Goal: Find specific page/section: Find specific page/section

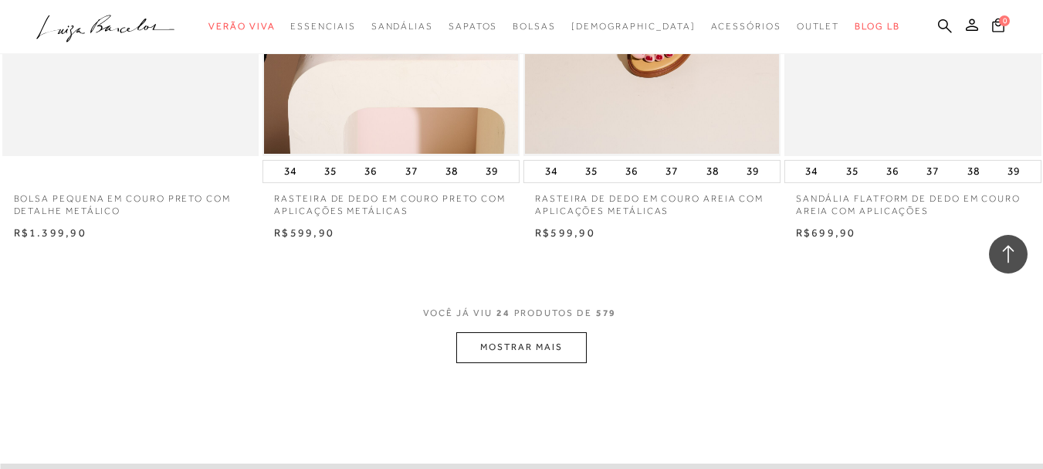
scroll to position [2856, 0]
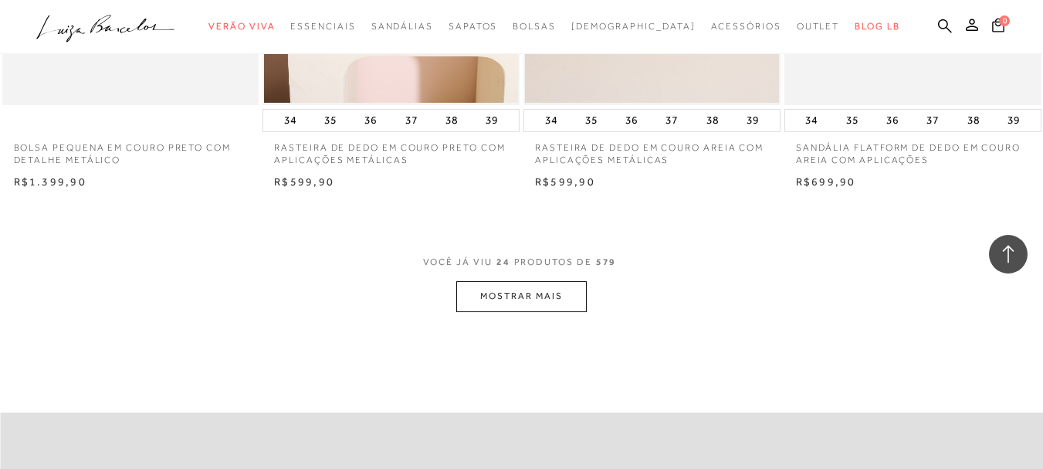
click at [518, 294] on button "MOSTRAR MAIS" at bounding box center [521, 296] width 130 height 30
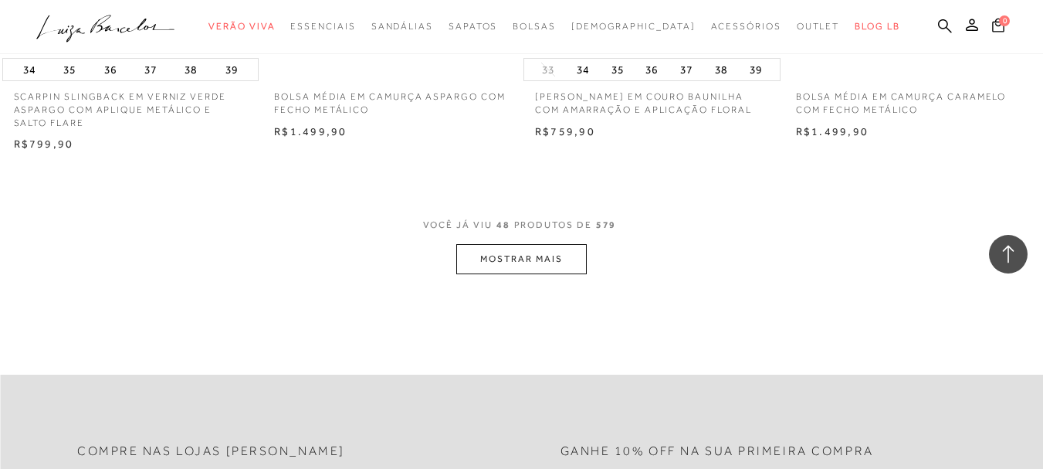
scroll to position [5866, 0]
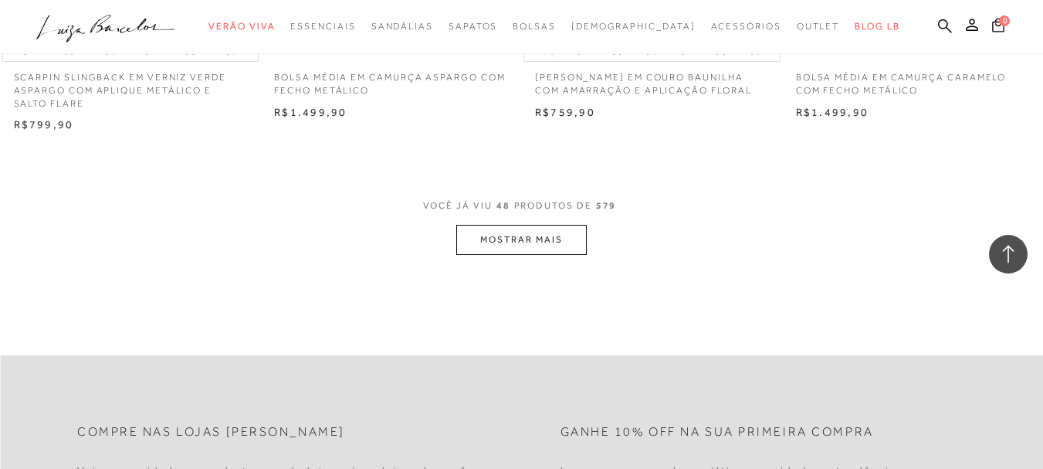
click at [553, 235] on button "MOSTRAR MAIS" at bounding box center [521, 240] width 130 height 30
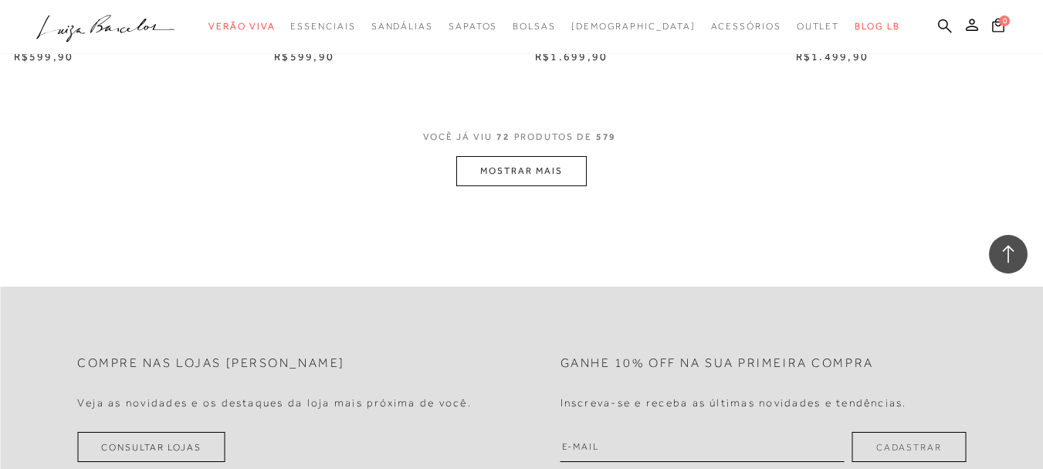
scroll to position [8876, 0]
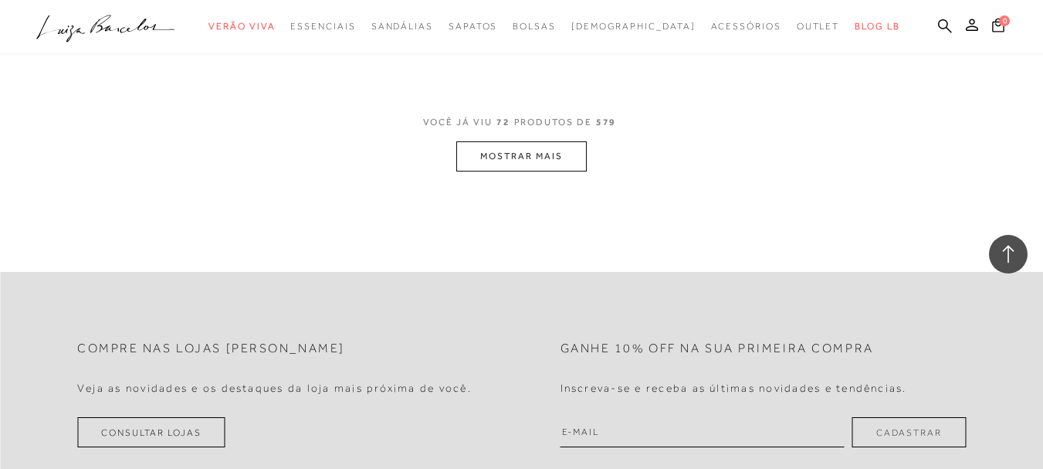
click at [523, 157] on button "MOSTRAR MAIS" at bounding box center [521, 156] width 130 height 30
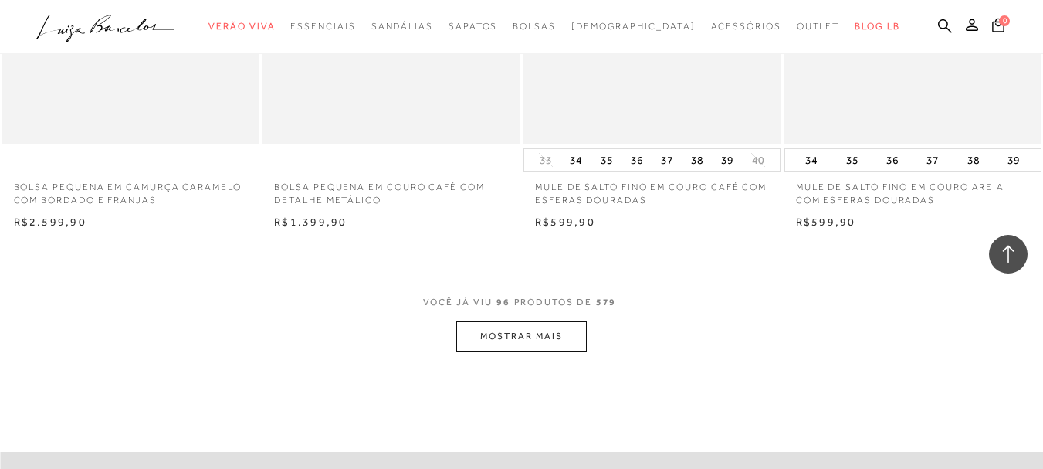
scroll to position [11732, 0]
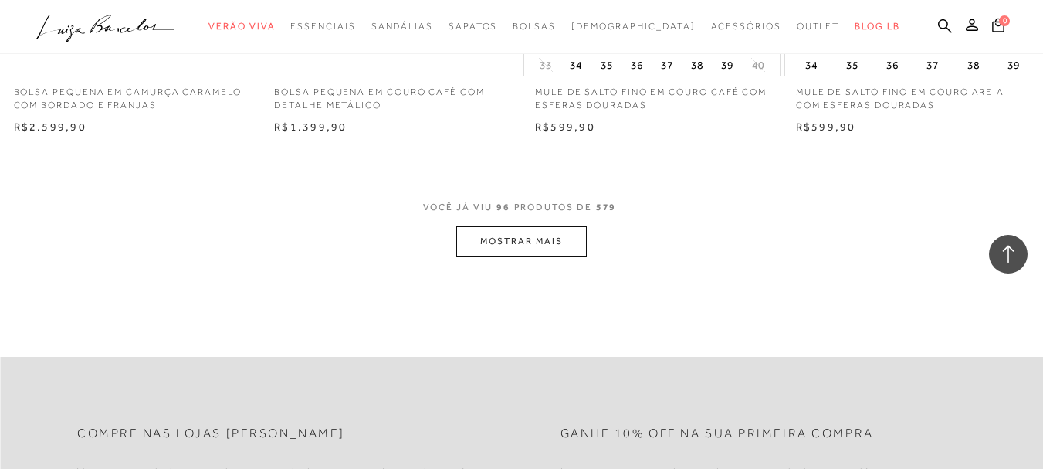
click at [535, 246] on button "MOSTRAR MAIS" at bounding box center [521, 241] width 130 height 30
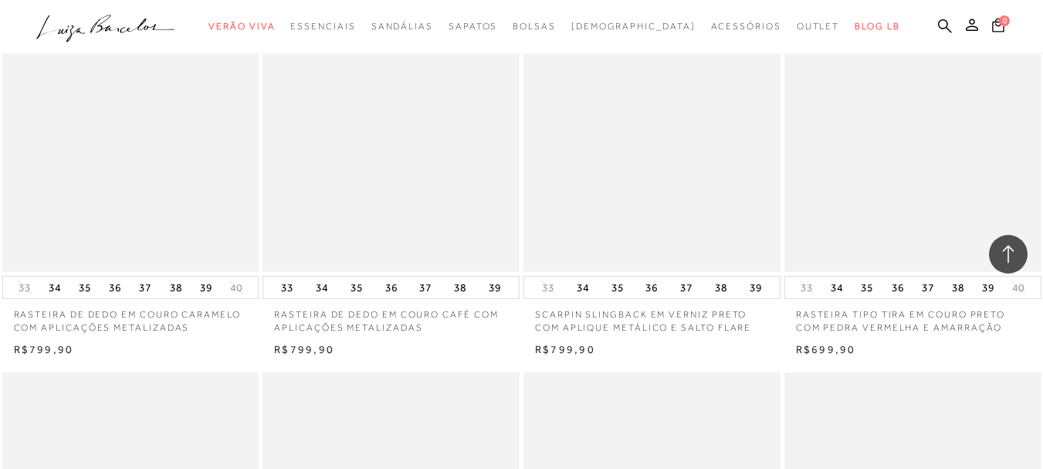
scroll to position [12812, 0]
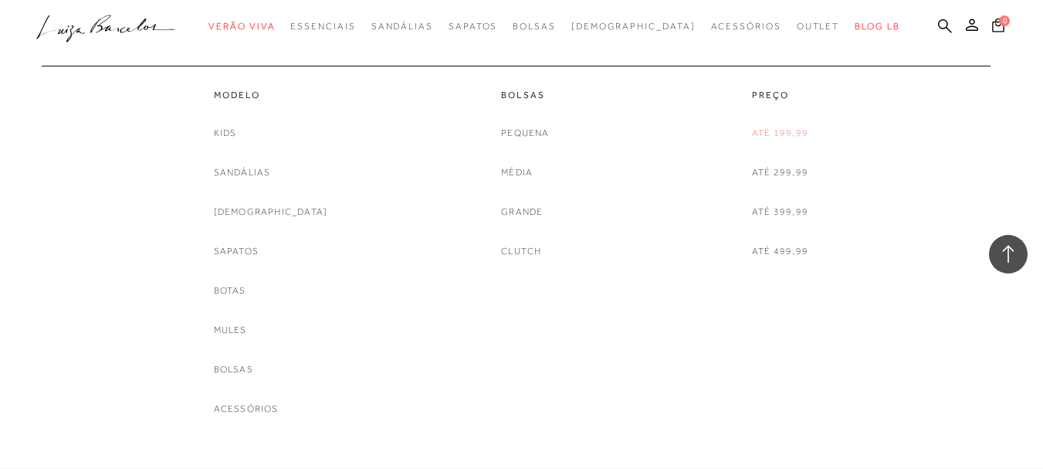
click at [776, 131] on link "Até 199,99" at bounding box center [780, 133] width 56 height 16
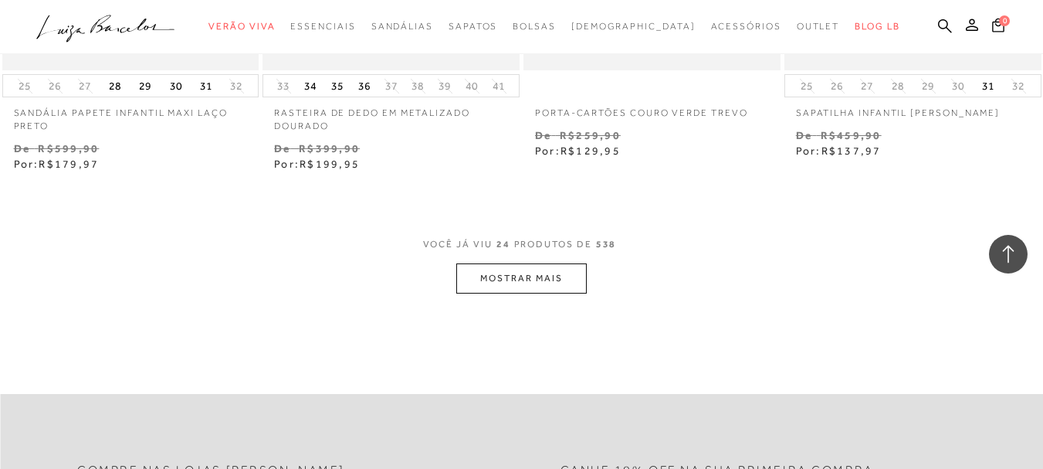
scroll to position [2933, 0]
click at [557, 276] on button "MOSTRAR MAIS" at bounding box center [521, 277] width 130 height 30
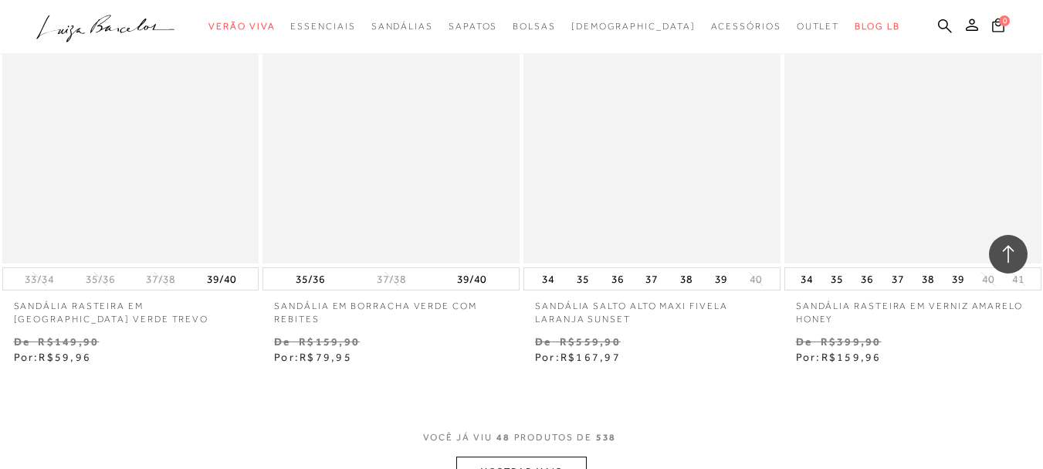
scroll to position [5789, 0]
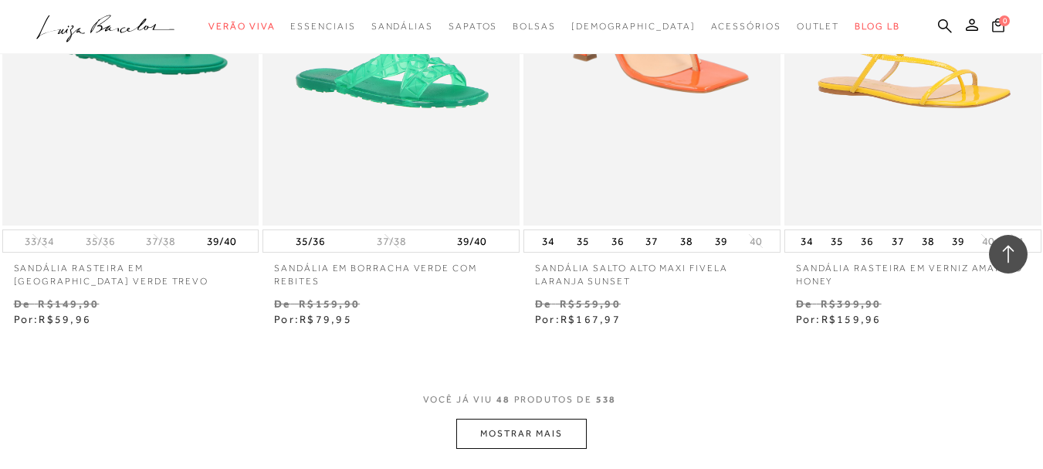
click at [511, 438] on button "MOSTRAR MAIS" at bounding box center [521, 433] width 130 height 30
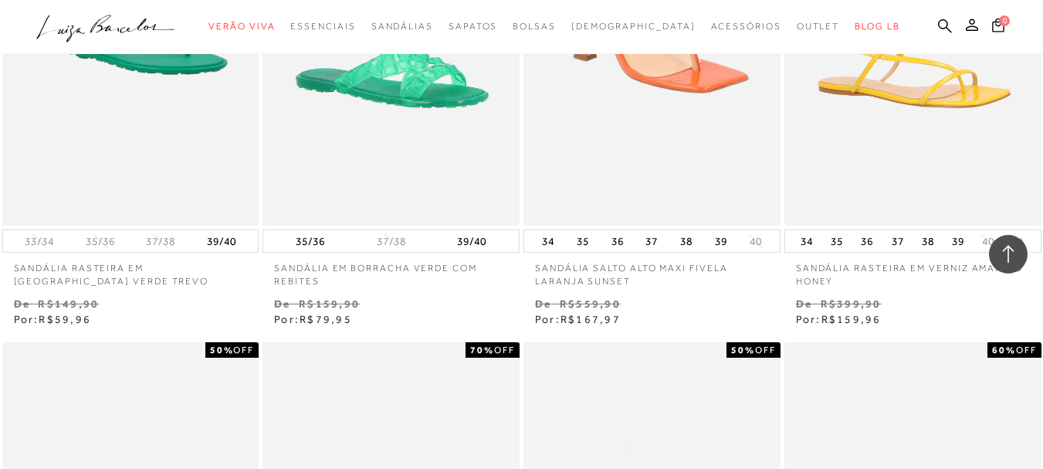
scroll to position [6097, 0]
